Goal: Find specific page/section: Find specific page/section

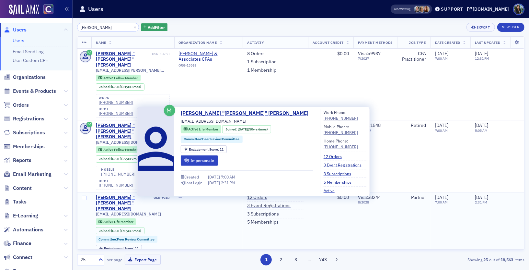
type input "[PERSON_NAME]"
click at [106, 194] on div "[PERSON_NAME] "[PERSON_NAME]" [PERSON_NAME]" at bounding box center [124, 202] width 57 height 17
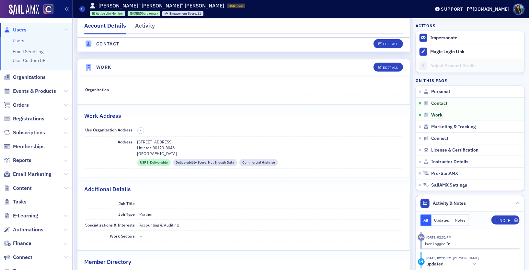
scroll to position [383, 0]
